Goal: Information Seeking & Learning: Check status

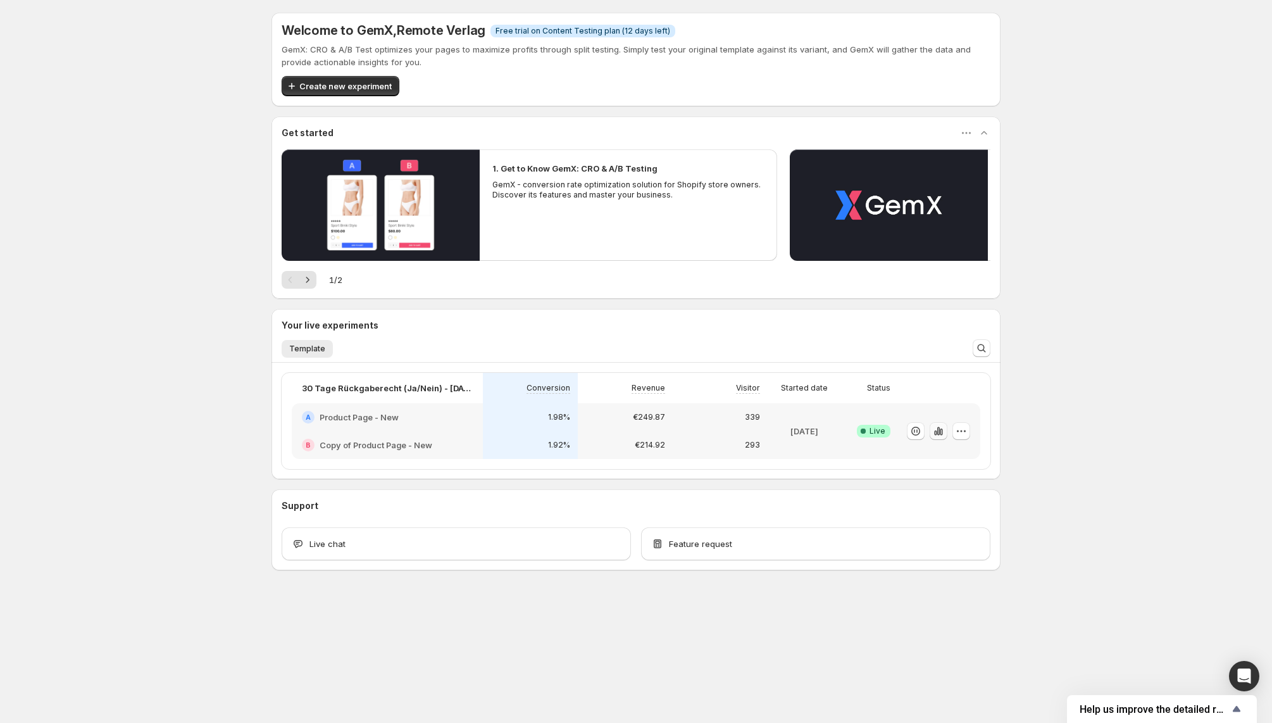
click at [940, 432] on icon "button" at bounding box center [941, 431] width 3 height 7
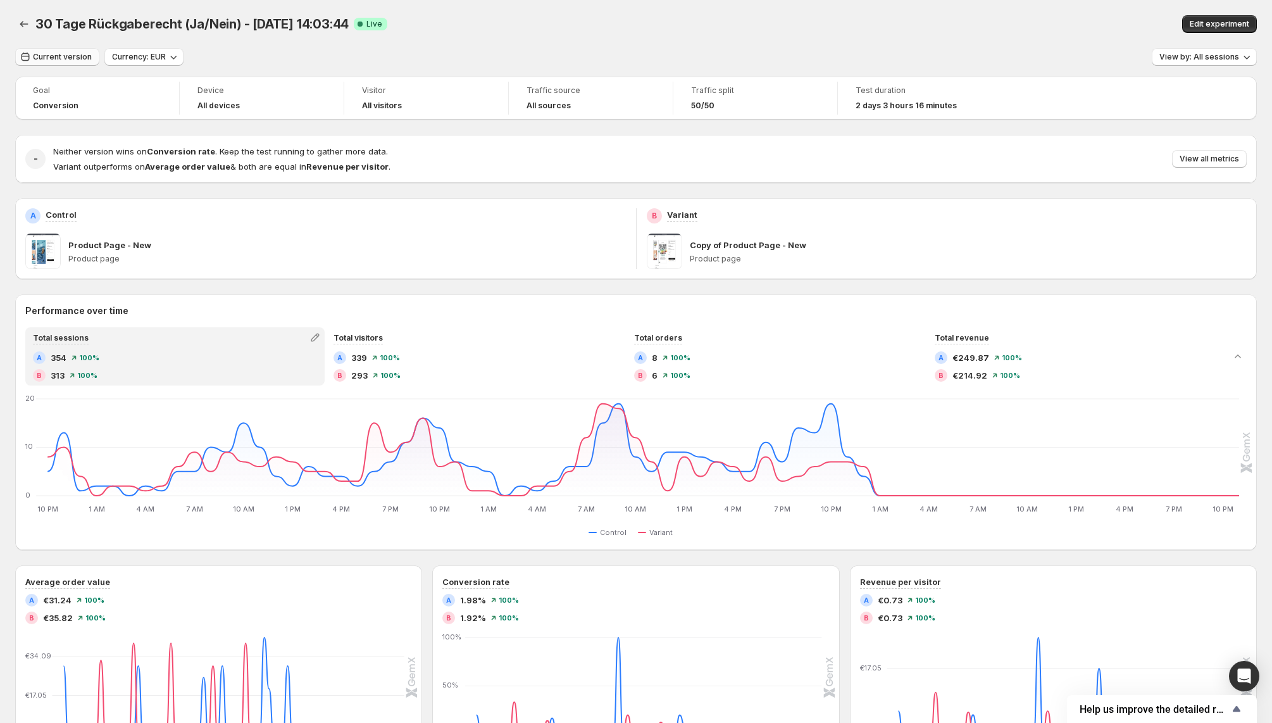
click at [70, 60] on span "Current version" at bounding box center [62, 57] width 59 height 10
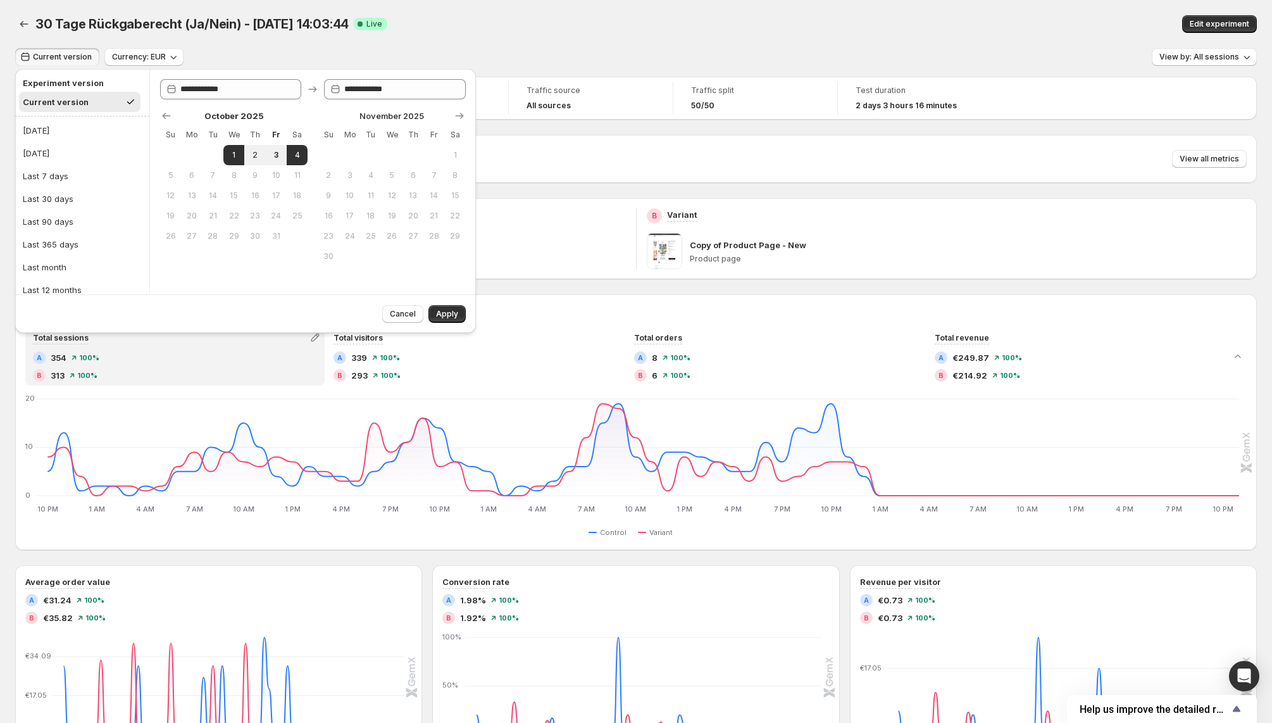
click at [70, 60] on span "Current version" at bounding box center [62, 57] width 59 height 10
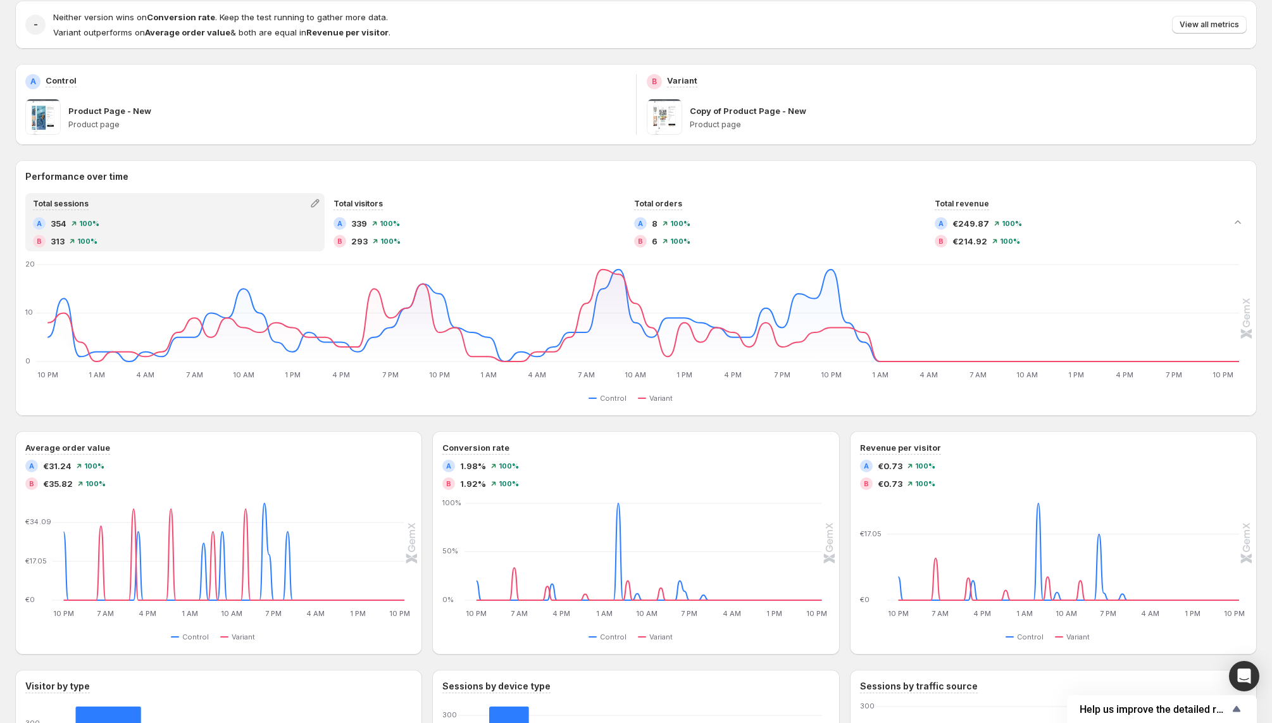
scroll to position [136, 0]
